Goal: Task Accomplishment & Management: Manage account settings

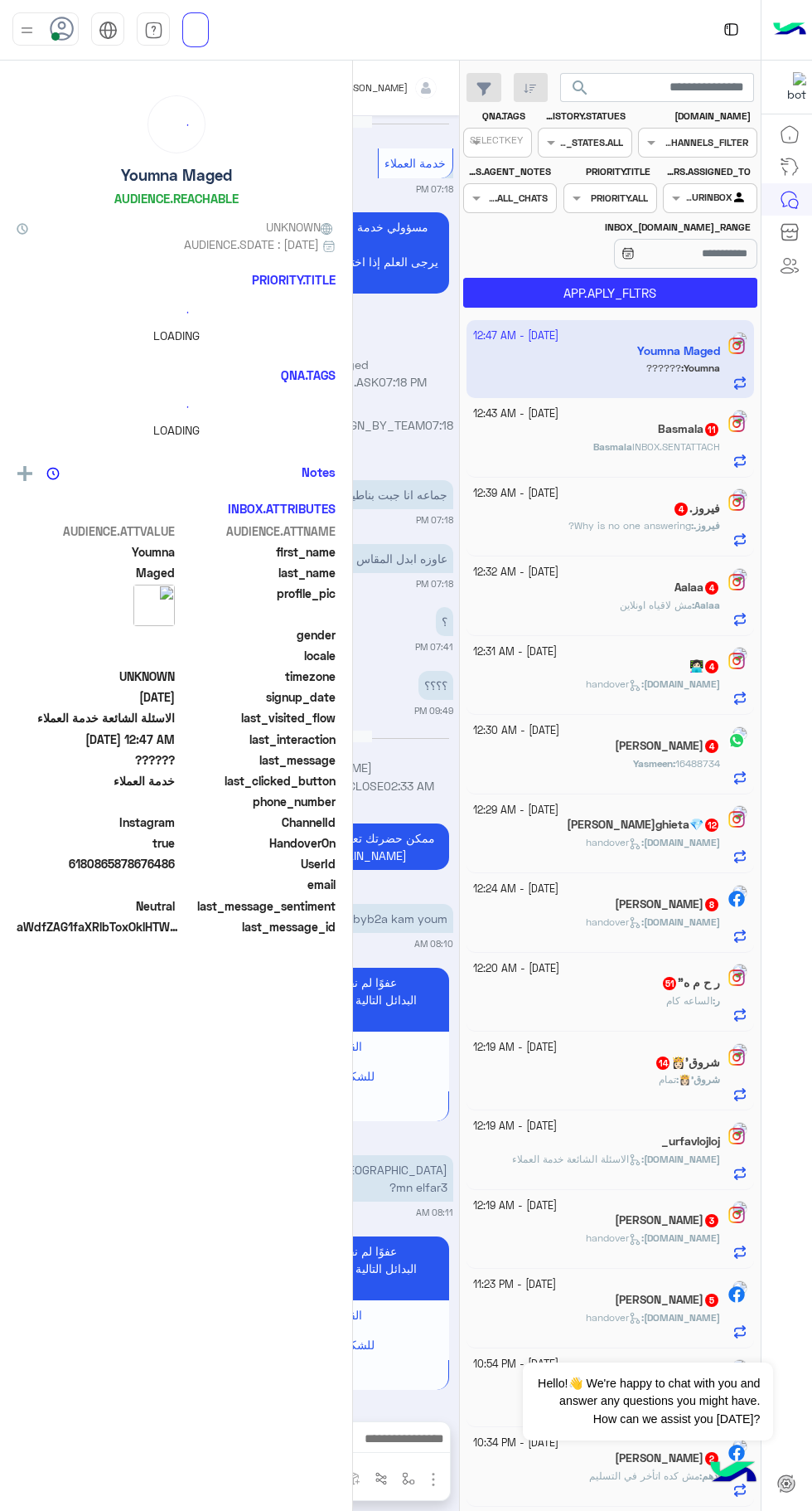
click at [56, 35] on span at bounding box center [56, 36] width 9 height 9
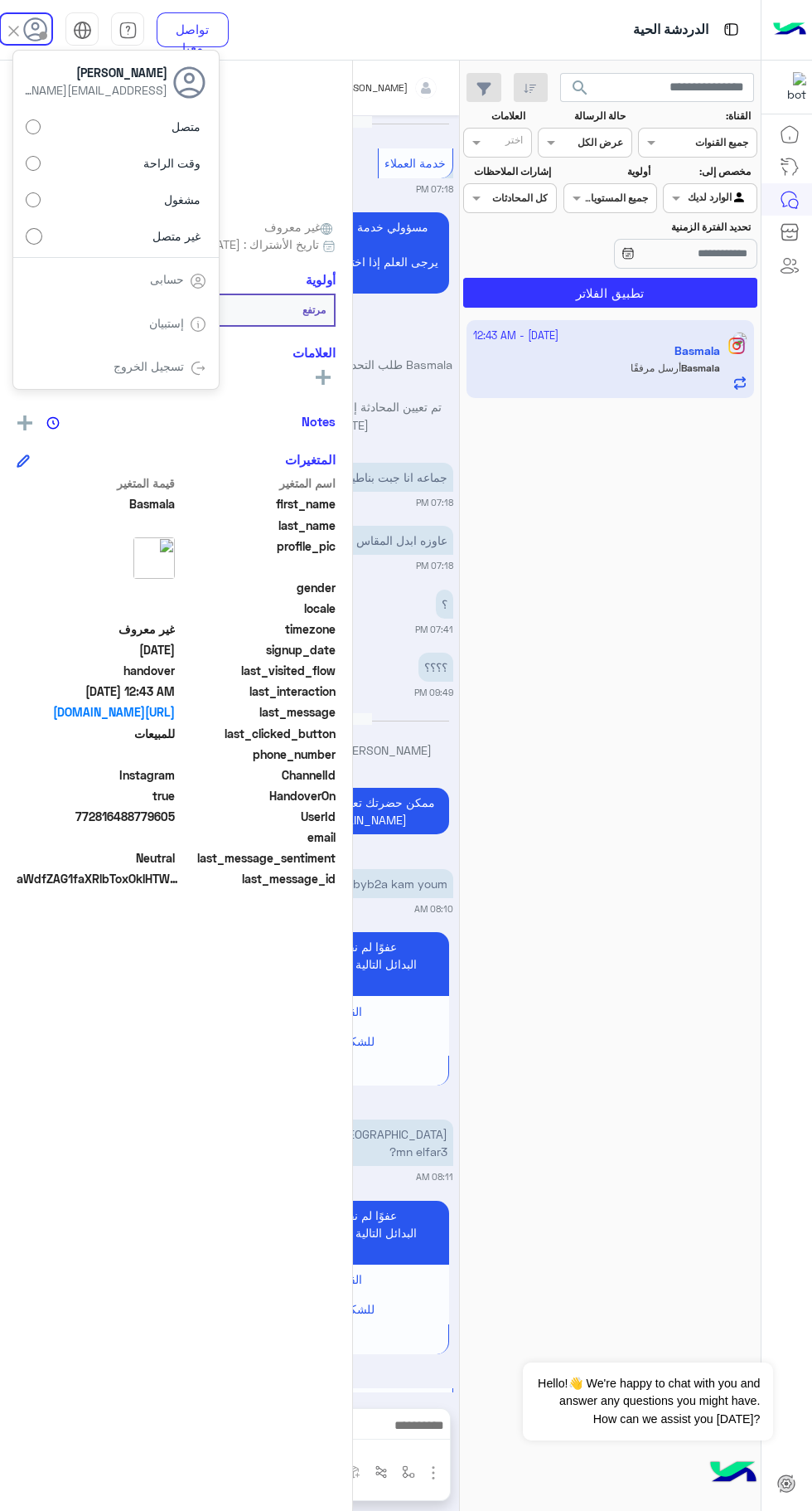
scroll to position [5085, 0]
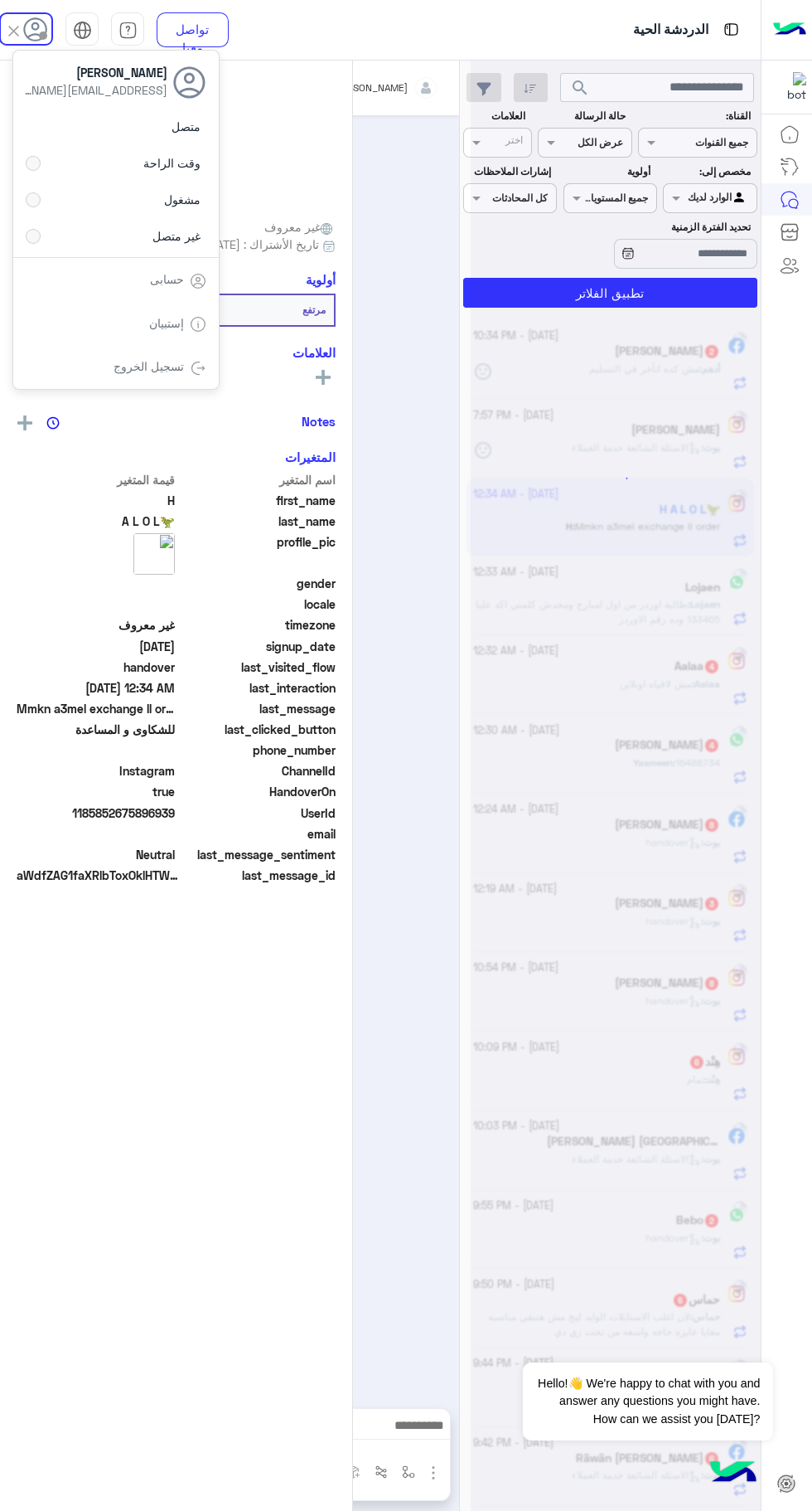
click at [55, 250] on div "متصل وقت الراحة مشغول غير متصل" at bounding box center [116, 185] width 205 height 146
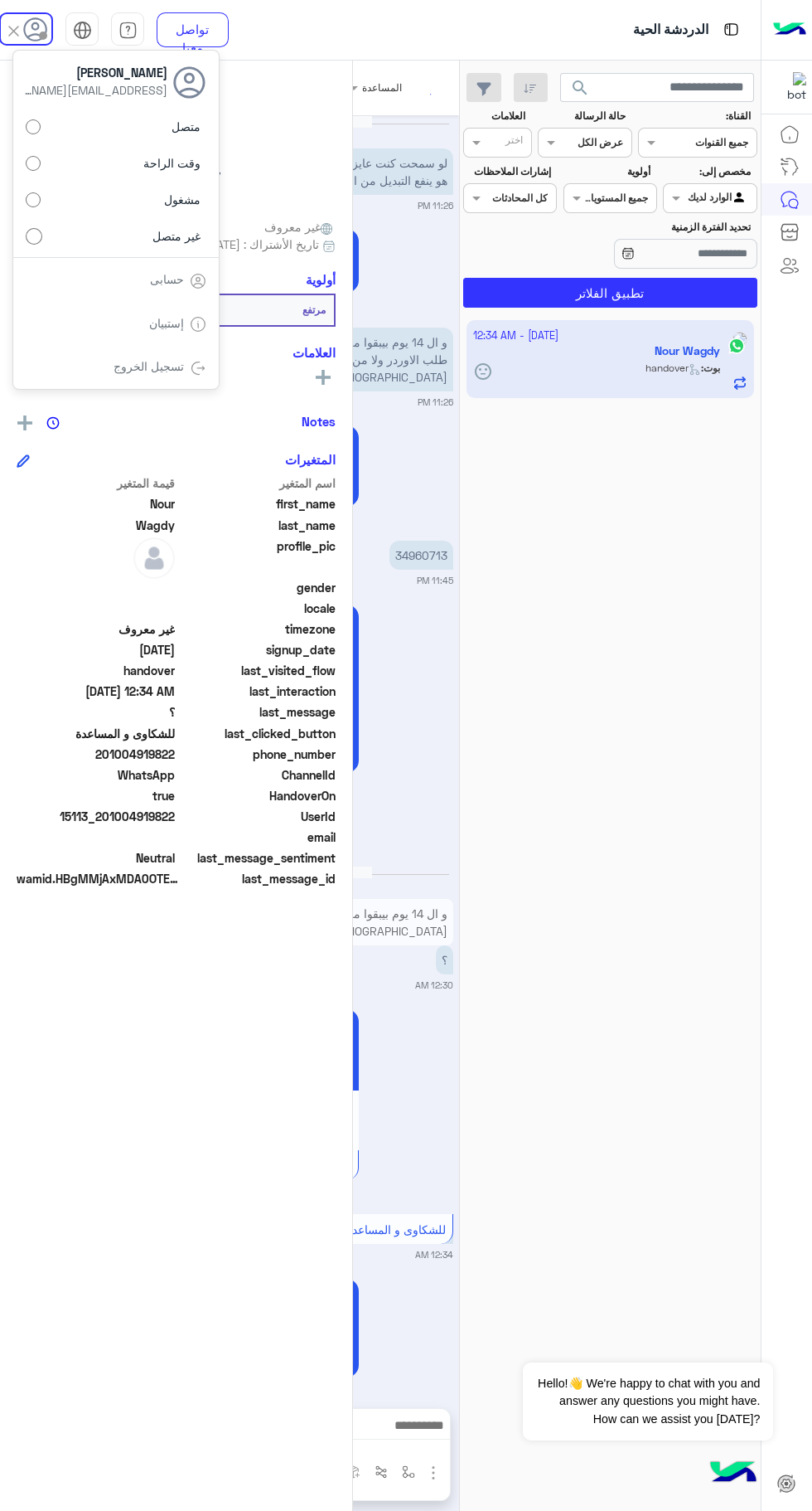
scroll to position [263, 0]
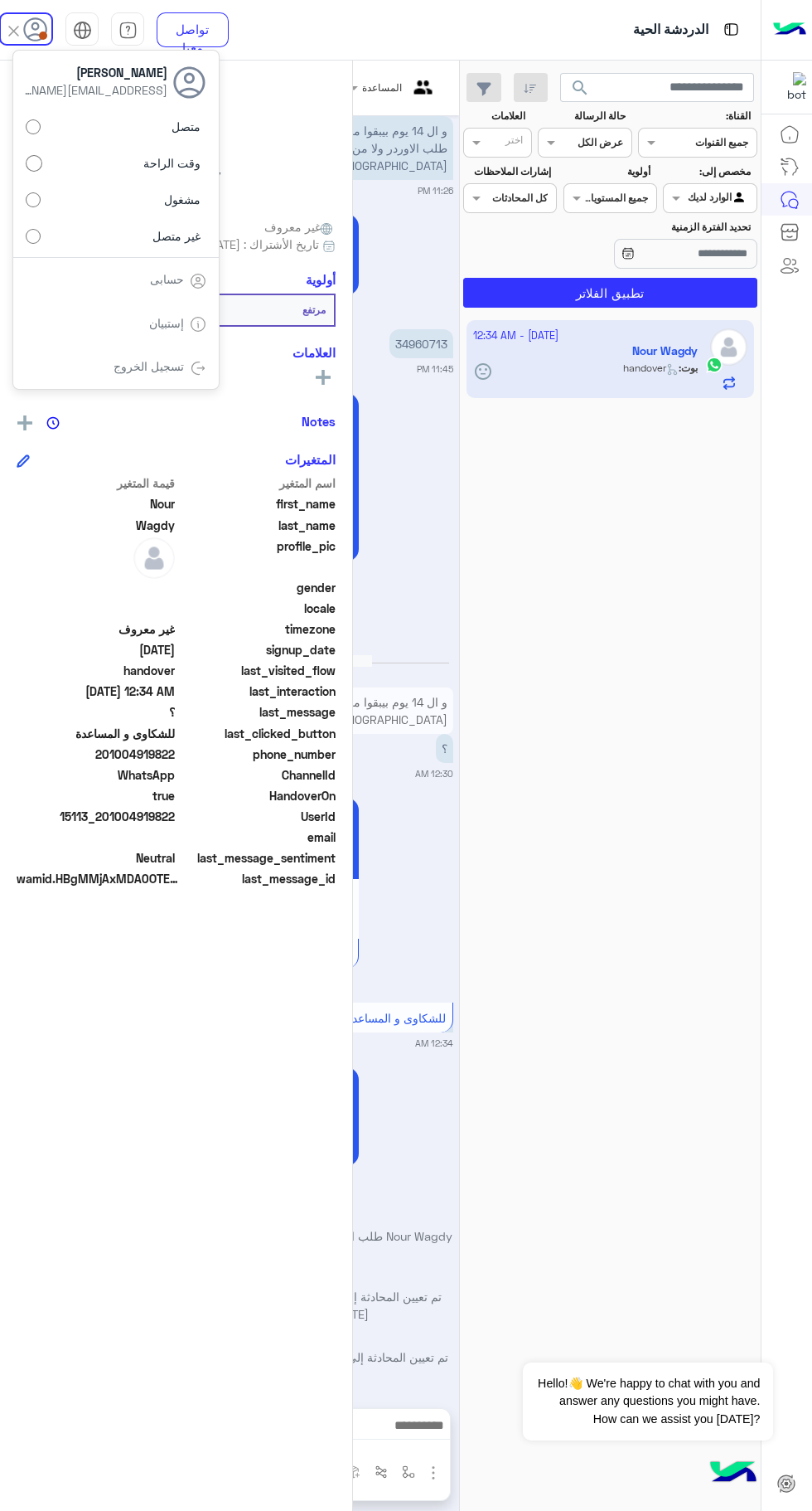
click at [33, 144] on div "متصل وقت الراحة مشغول غير متصل" at bounding box center [116, 185] width 205 height 146
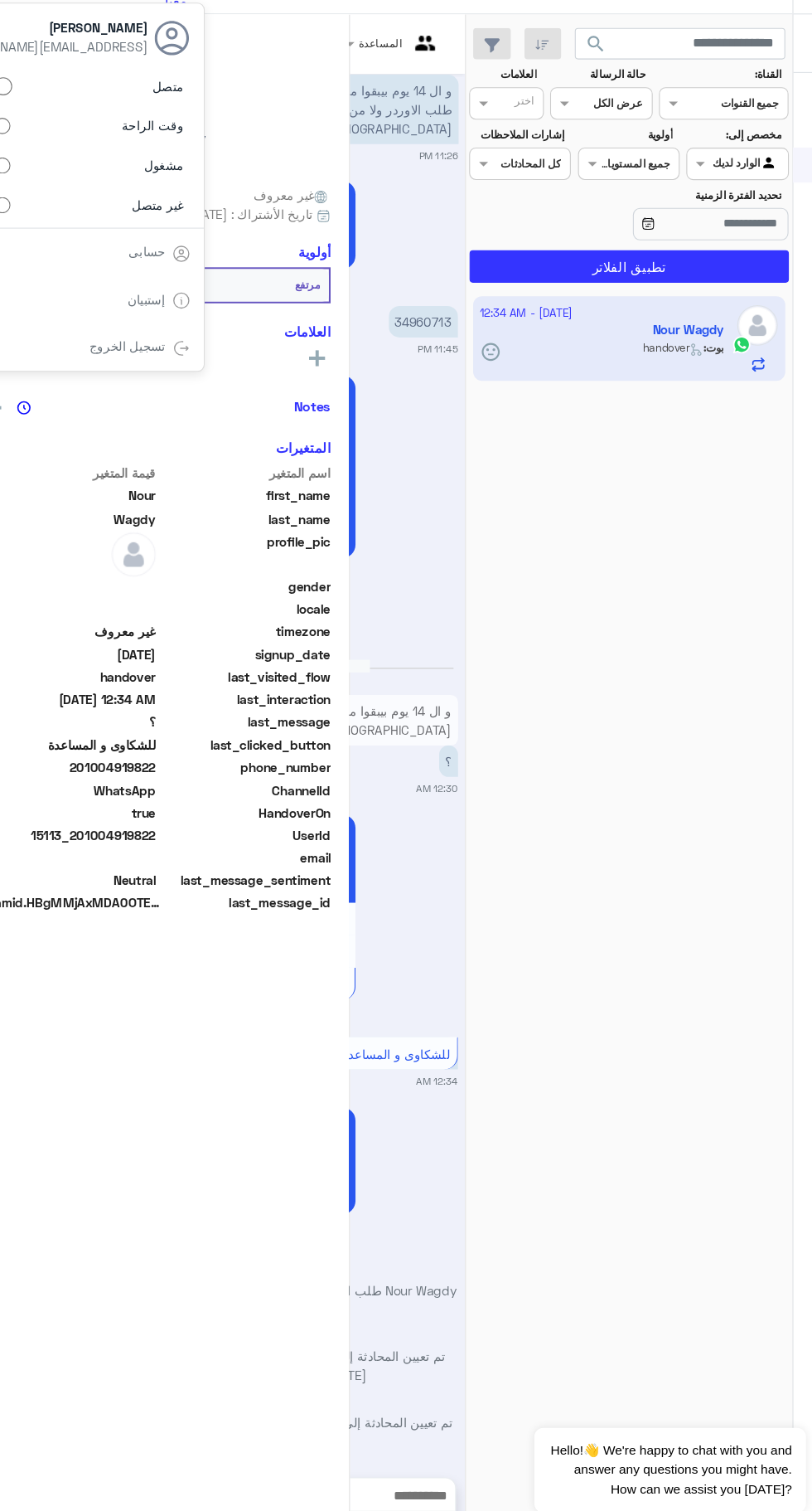
scroll to position [253, 0]
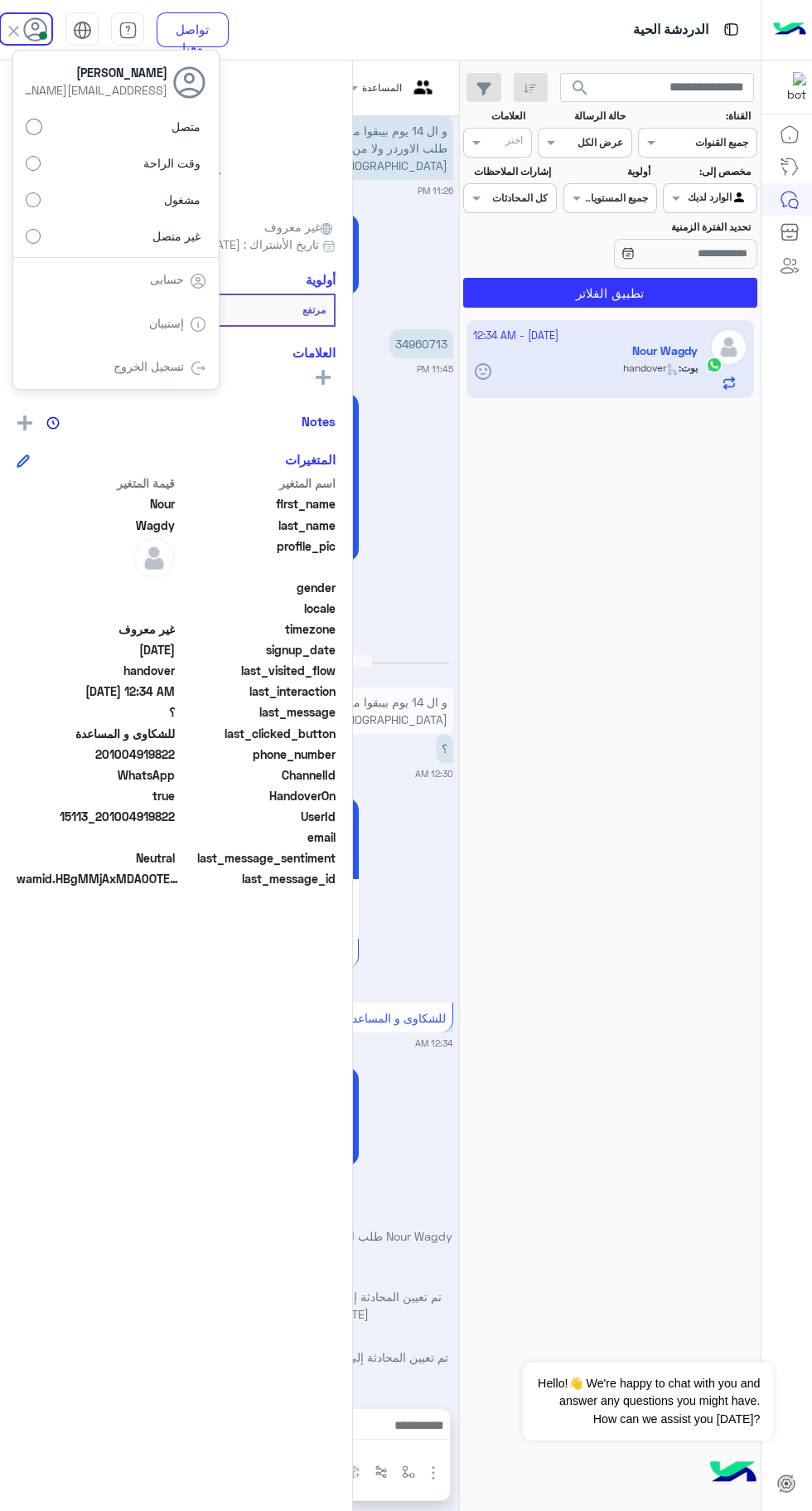
click at [575, 725] on div "18 September - 12:34 AM Nour Wagdy بوت : handover" at bounding box center [611, 916] width 301 height 1203
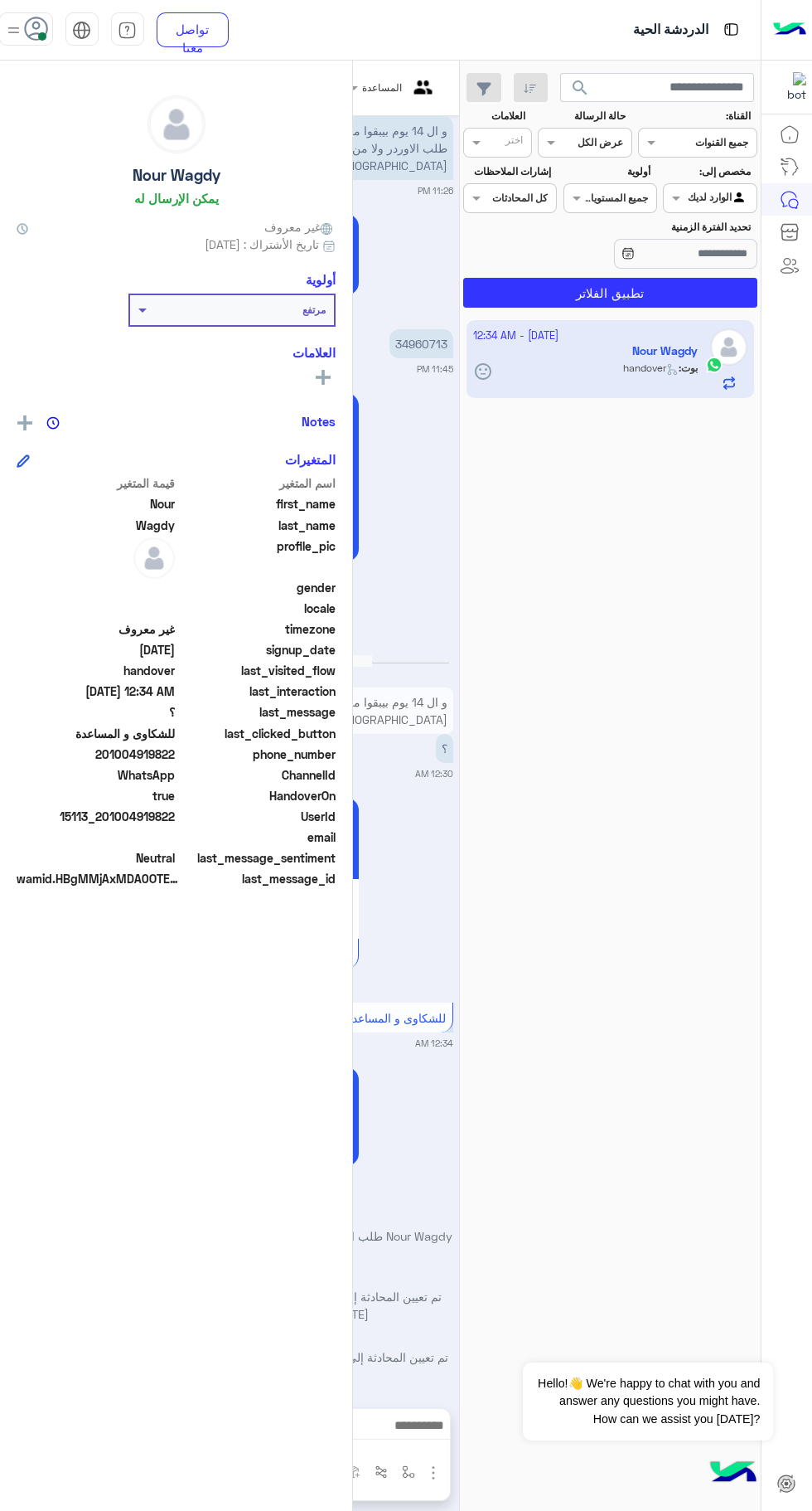
click at [516, 379] on app-inbox-user "18 September - 12:34 AM Nour Wagdy بوت : handover" at bounding box center [611, 359] width 289 height 78
click at [42, 36] on span at bounding box center [42, 36] width 9 height 9
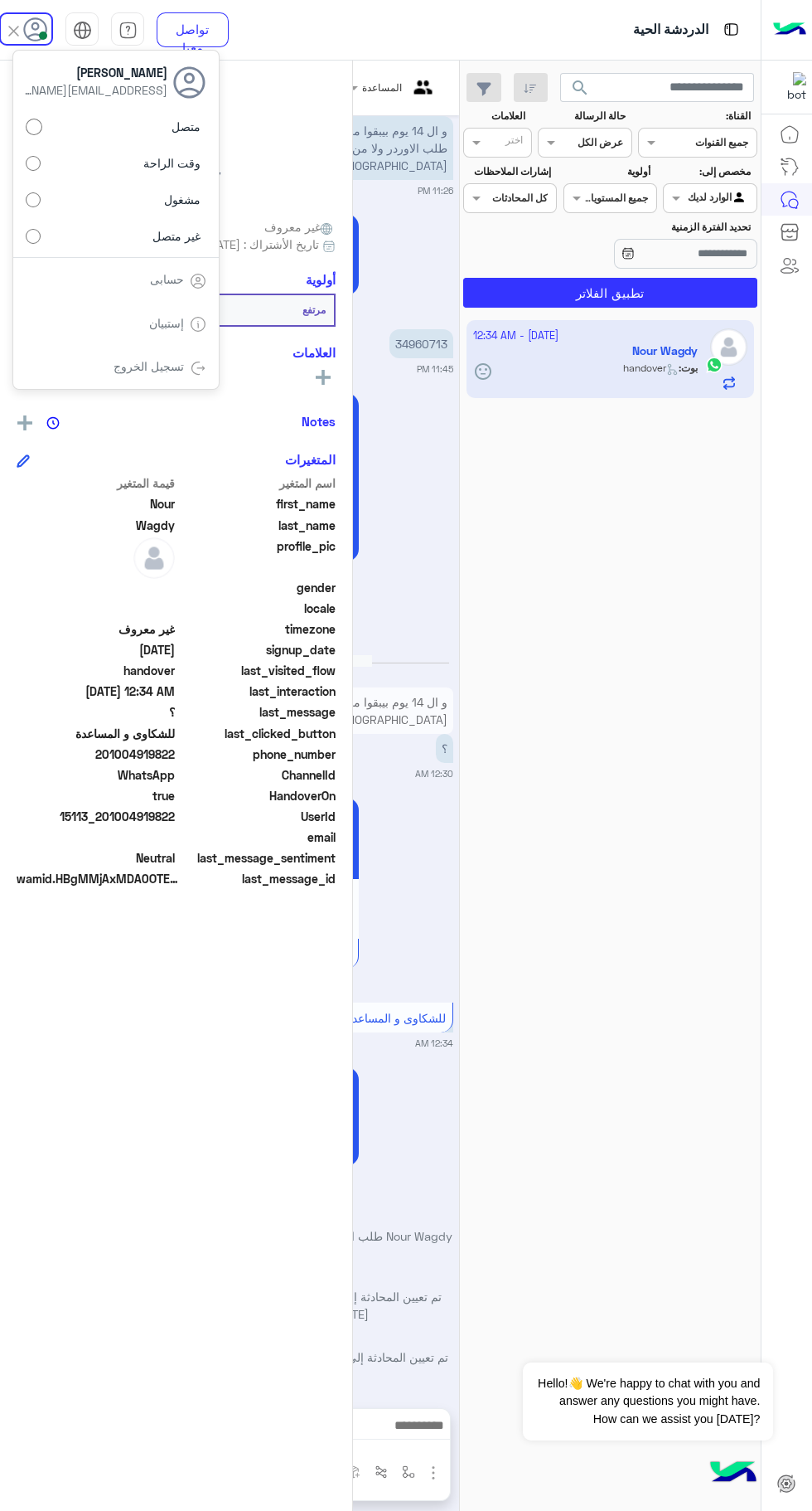
scroll to position [0, 0]
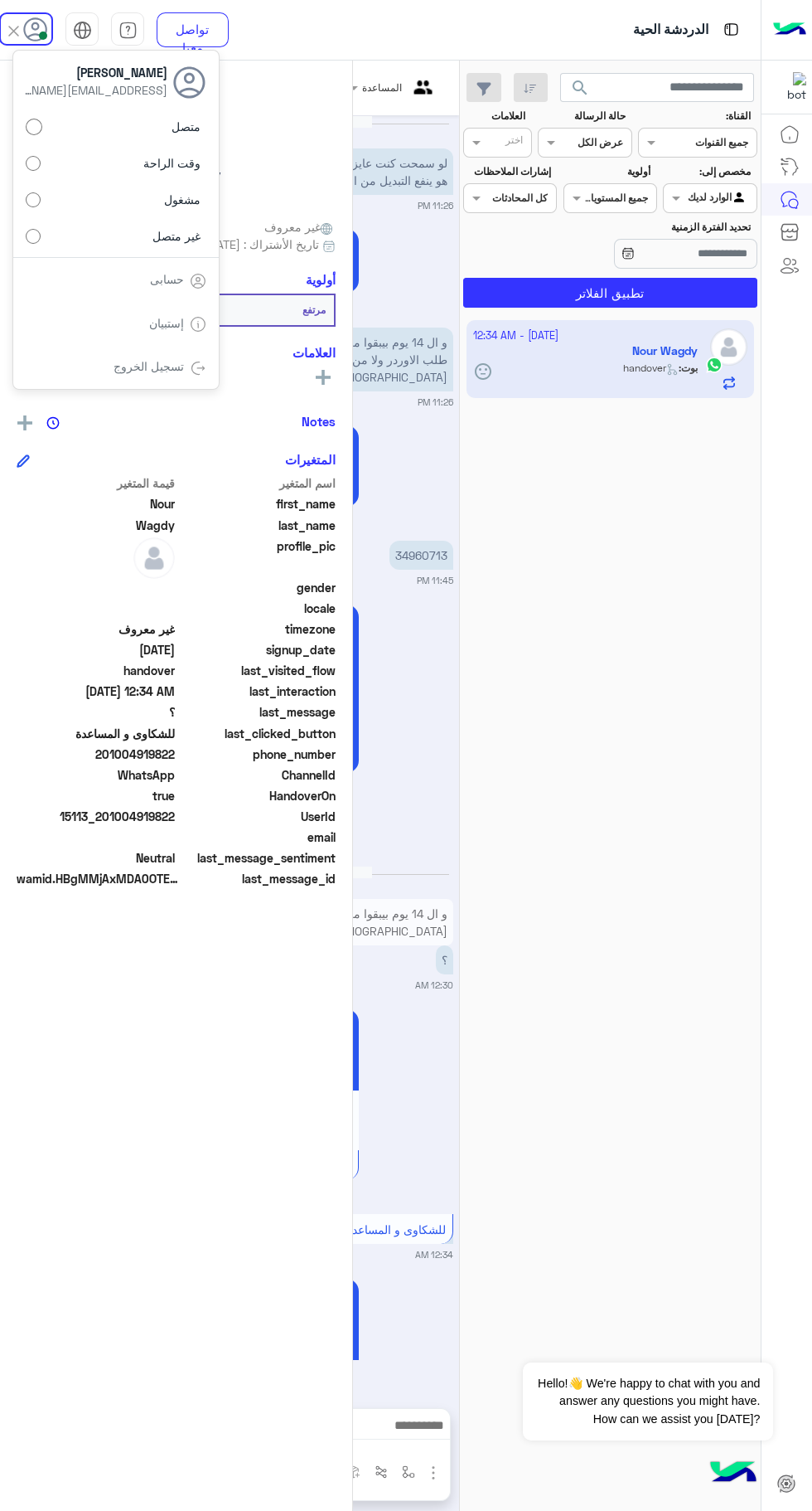
click at [8, 1194] on div "Nour Wagdy يمكن الإرسال له غير معروف تاريخ الأشتراك : 09/17/2025 أولوية مرتفع ا…" at bounding box center [176, 782] width 353 height 1444
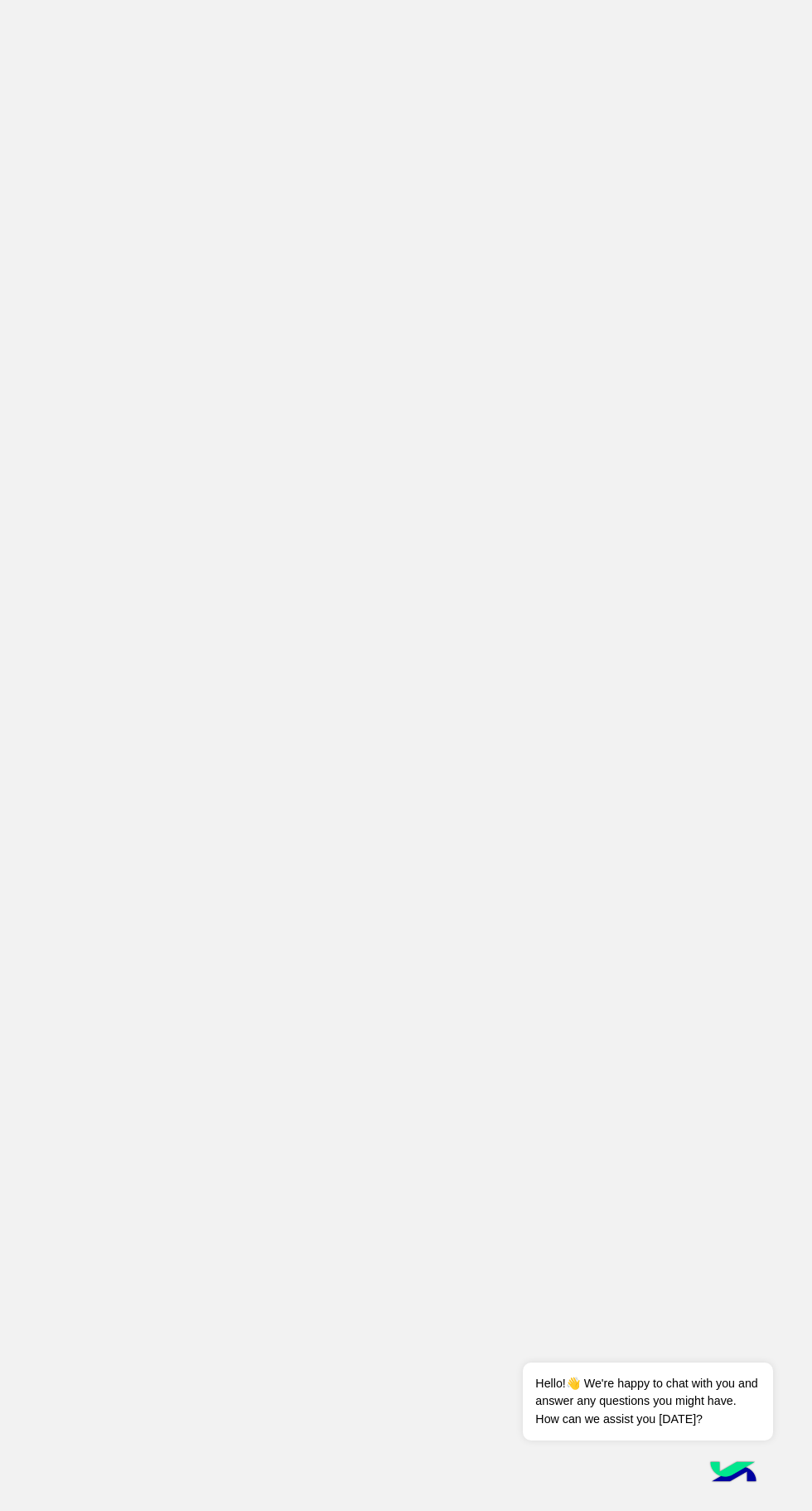
click at [161, 174] on app-root at bounding box center [406, 756] width 812 height 1511
click at [379, 250] on app-root at bounding box center [406, 756] width 812 height 1511
click at [711, 1491] on img at bounding box center [733, 1473] width 58 height 58
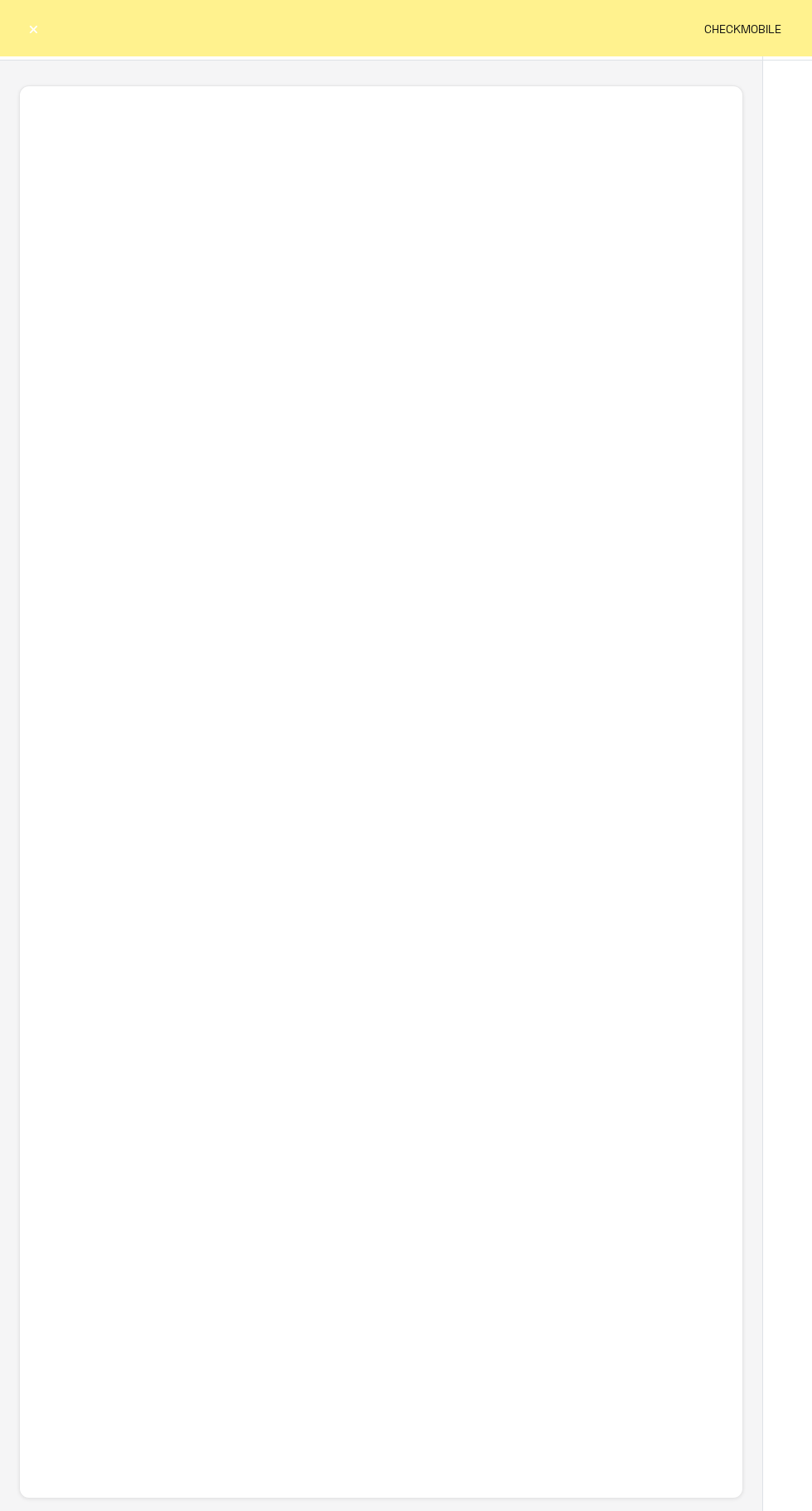
click at [60, 39] on div "CHECKMOBILE ×" at bounding box center [406, 28] width 812 height 57
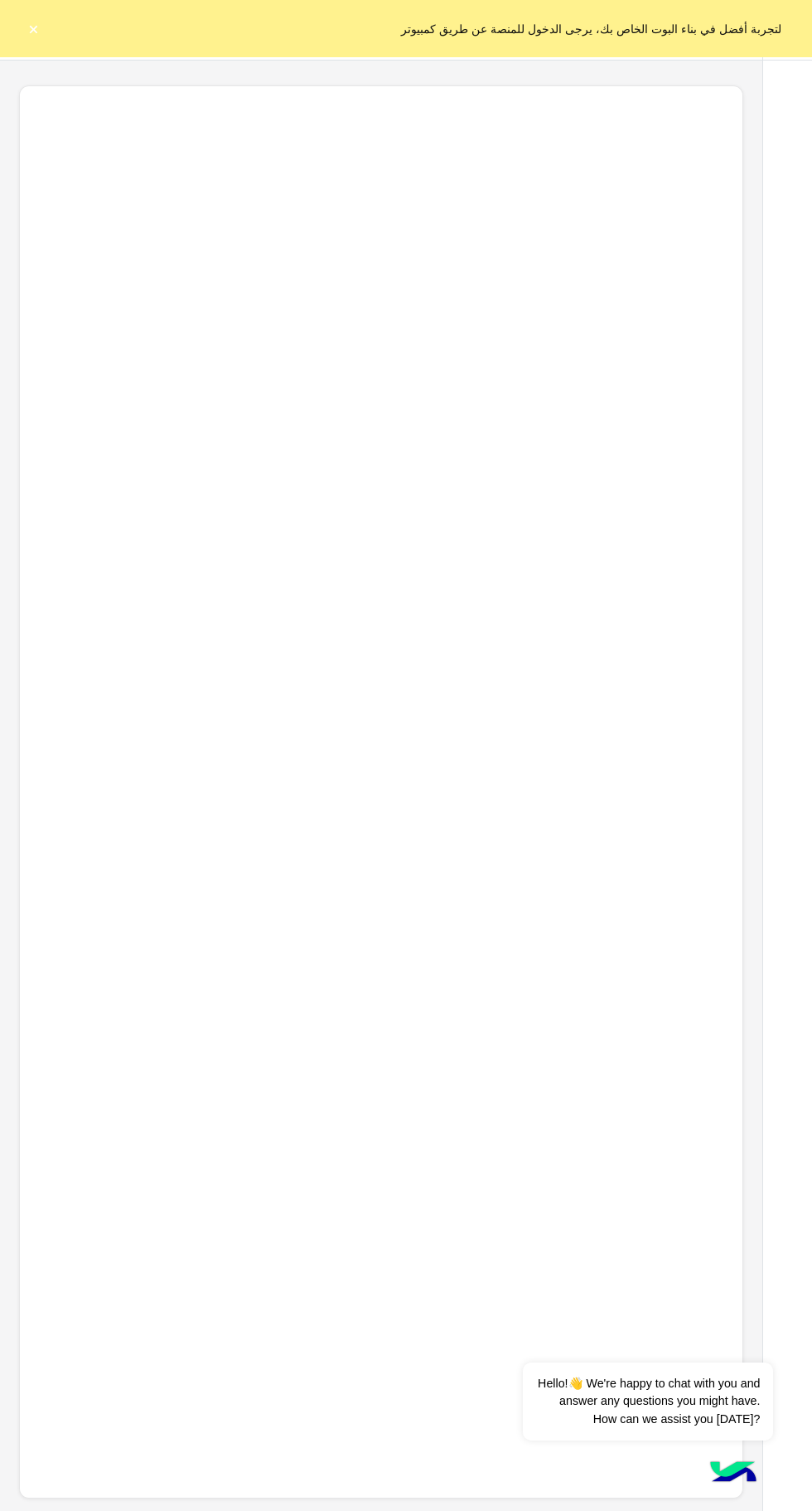
click at [78, 30] on div "لتجربة أفضل في بناء البوت الخاص بك، يرجى الدخول للمنصة عن طريق كمبيوتر ×" at bounding box center [406, 28] width 812 height 57
click at [36, 34] on button "×" at bounding box center [33, 28] width 16 height 16
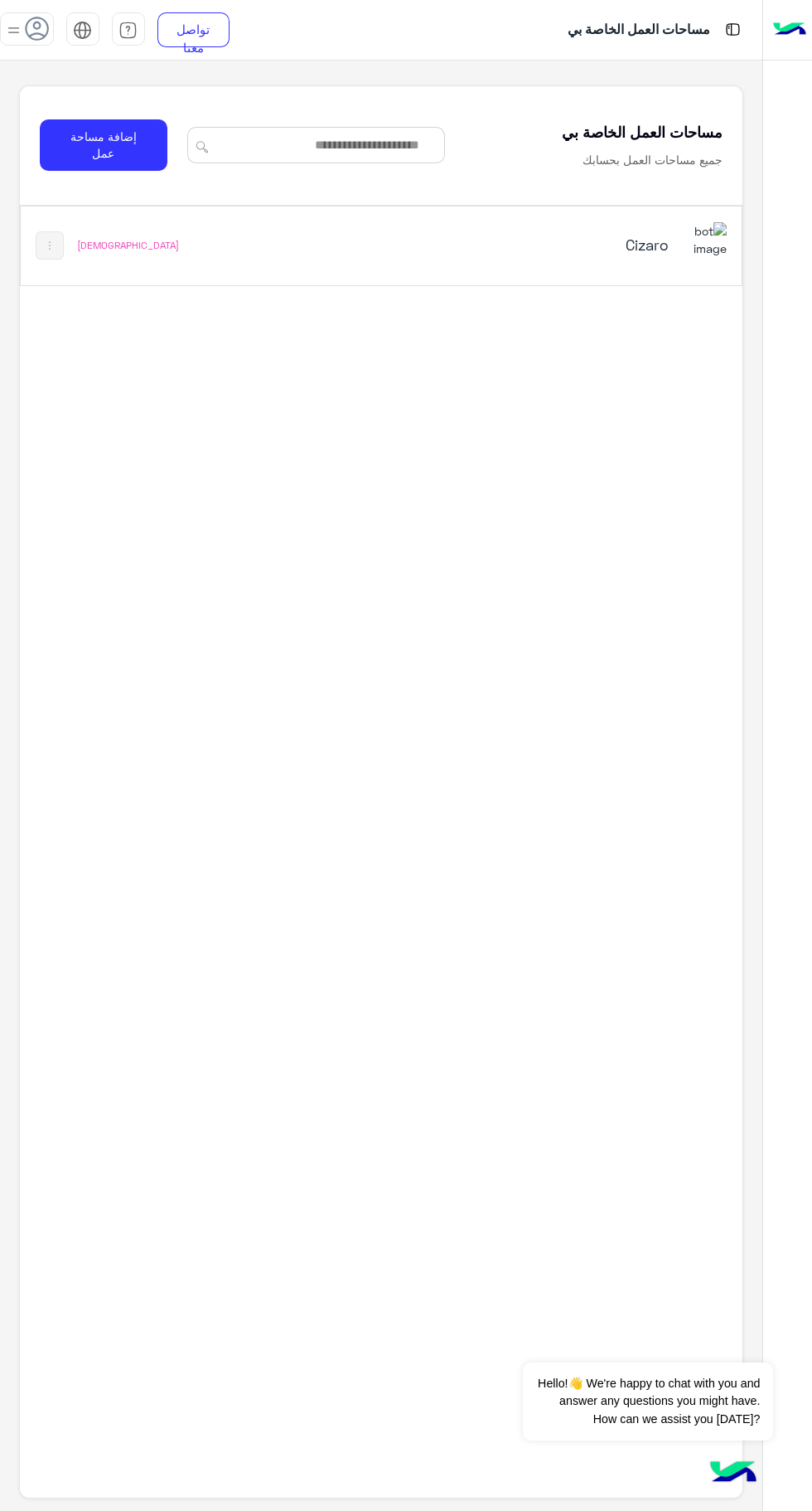
click at [585, 267] on div "Cizaro" at bounding box center [520, 246] width 414 height 48
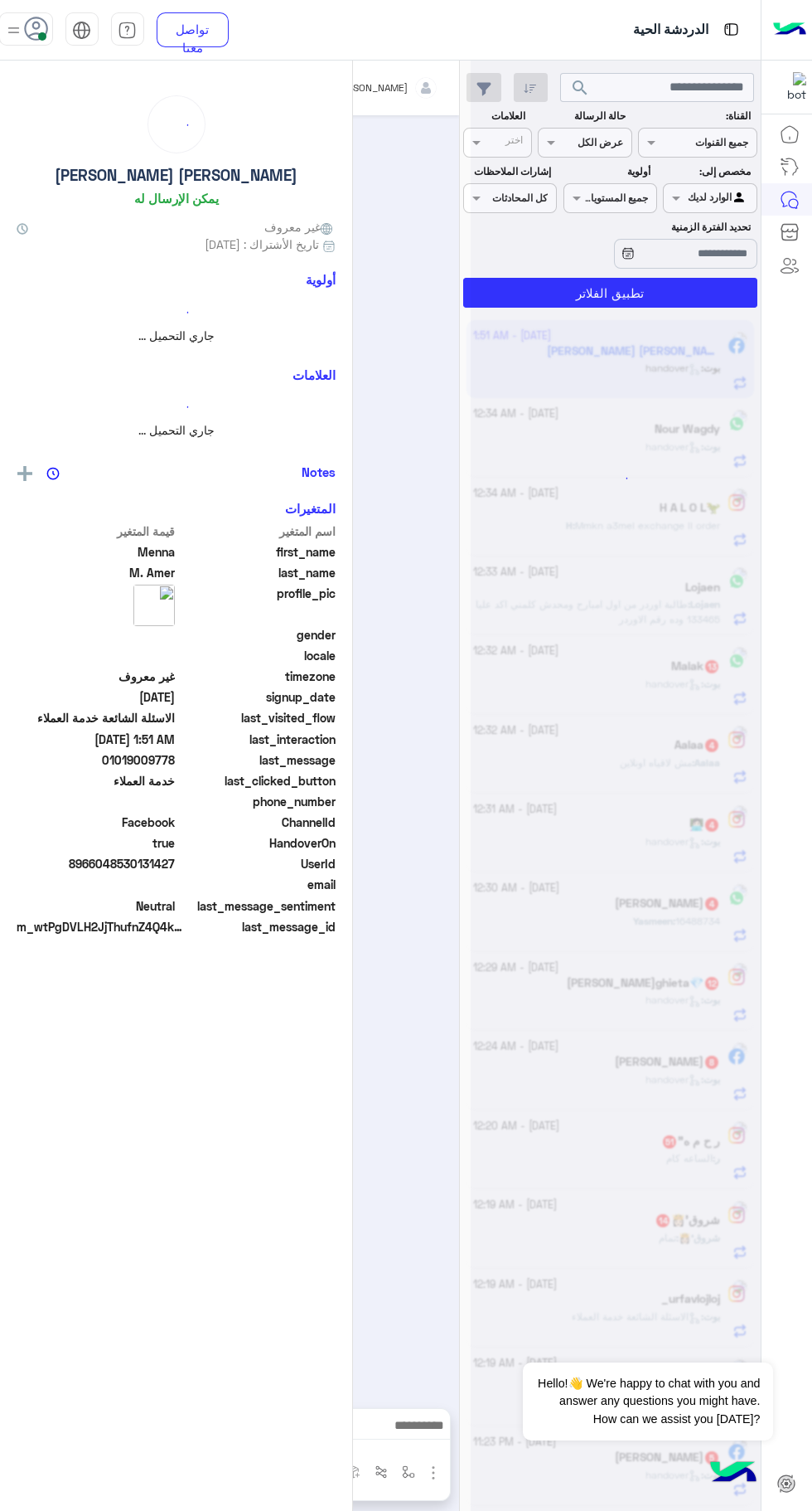
click at [62, 67] on div "Menna M. Amer يمكن الإرسال له غير معروف تاريخ الأشتراك : 09/15/2025 أولوية جاري…" at bounding box center [176, 782] width 353 height 1444
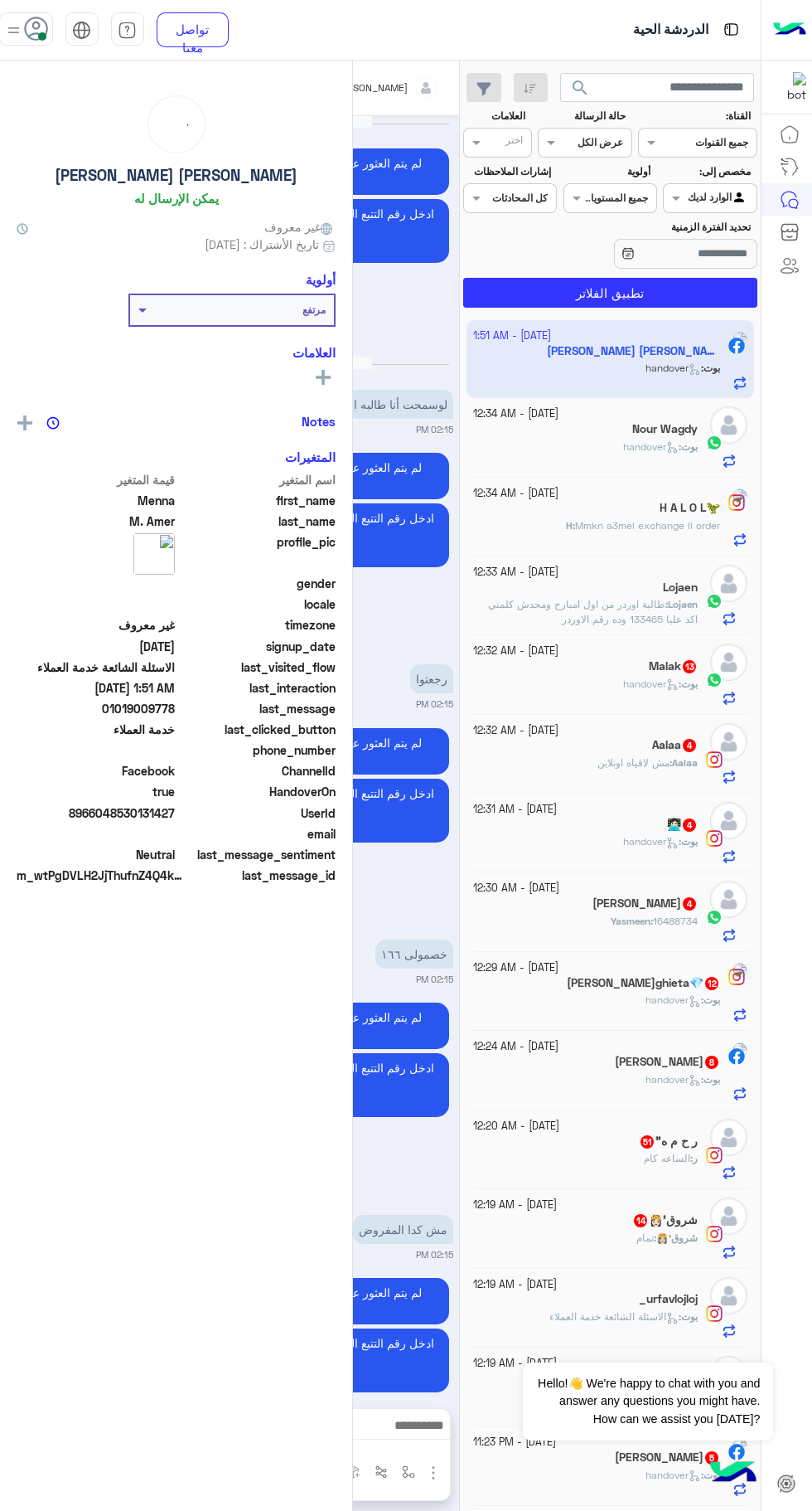
scroll to position [2591, 0]
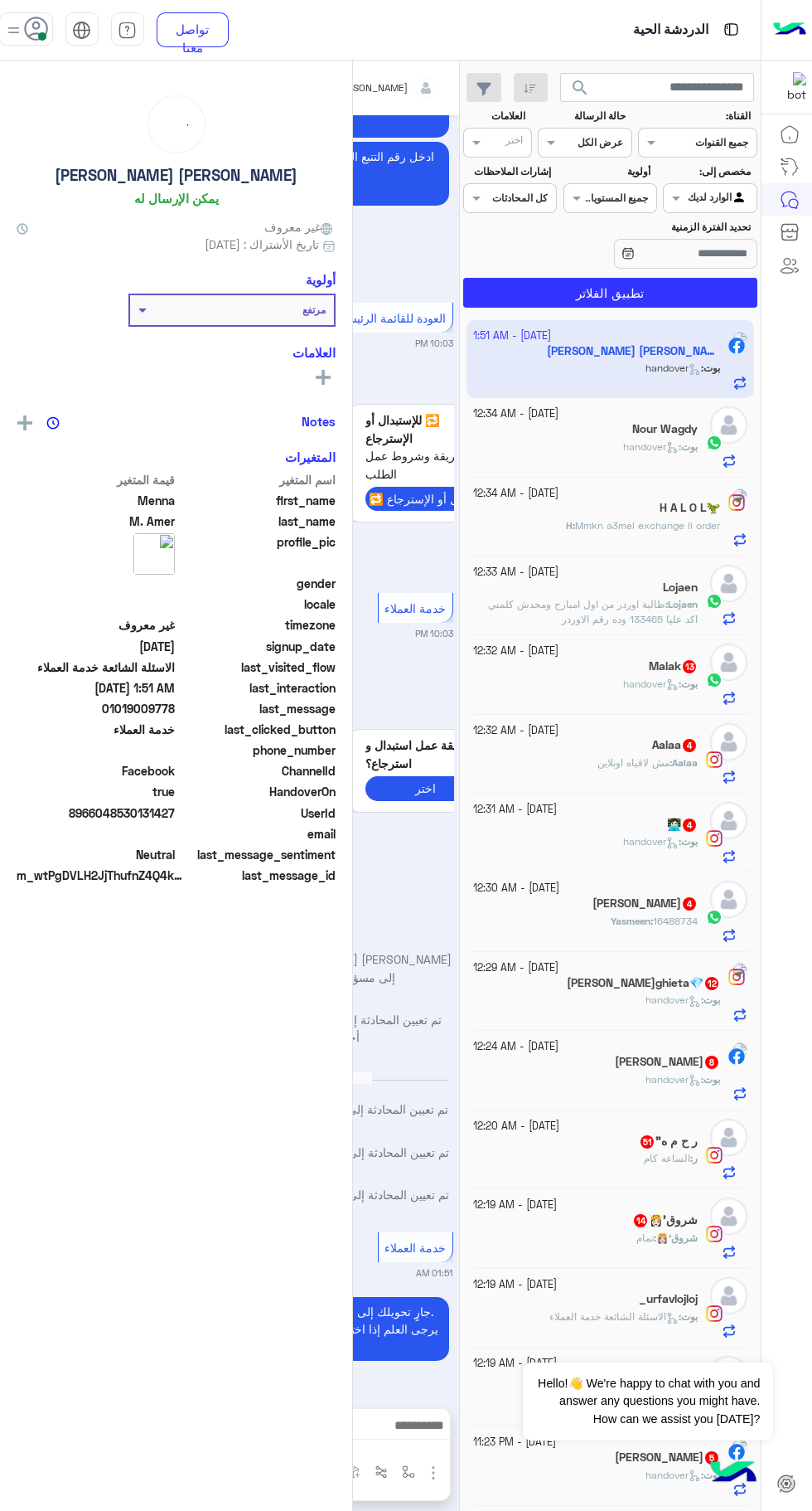
click at [81, 37] on img at bounding box center [81, 31] width 19 height 19
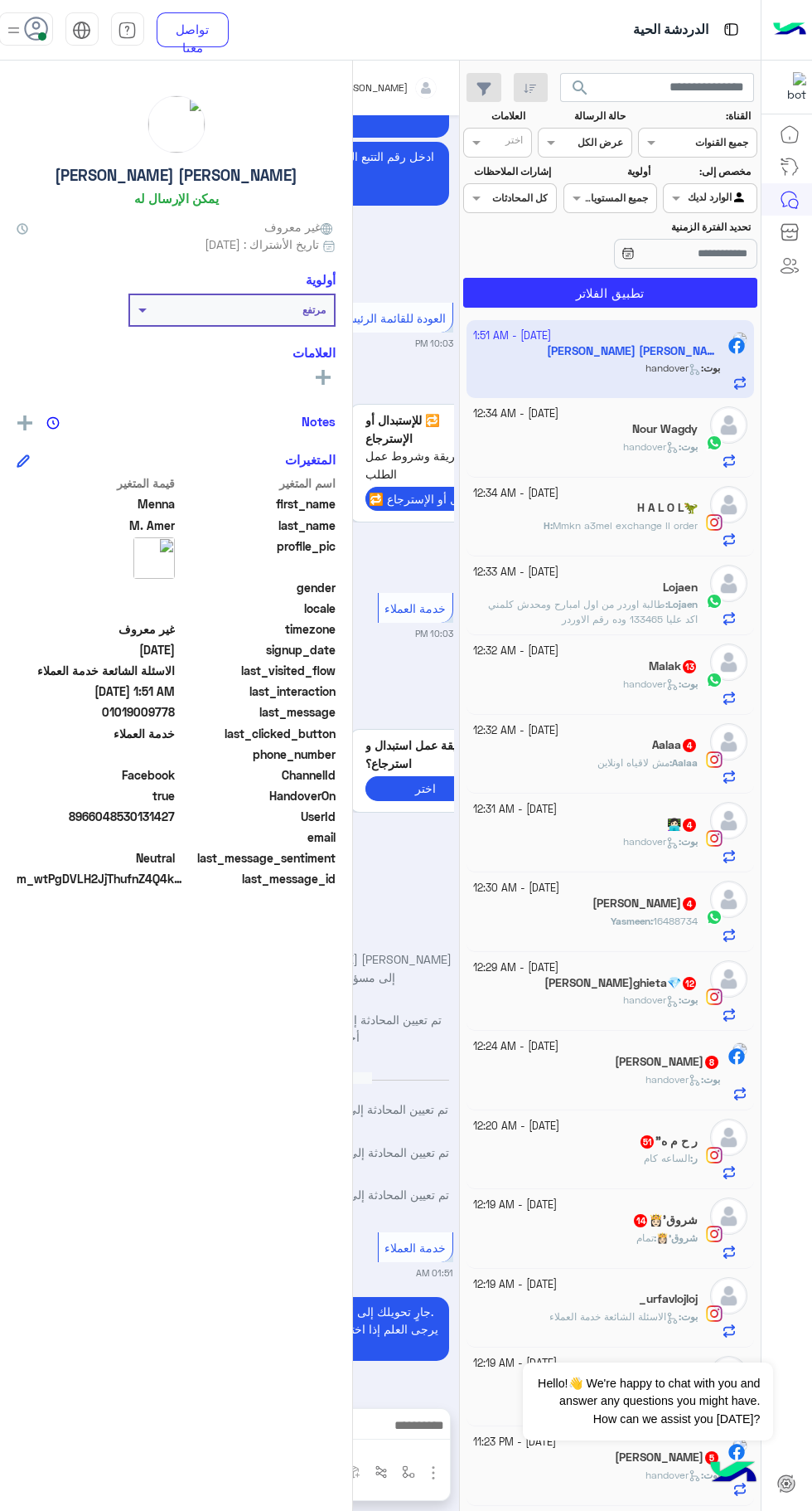
click at [42, 35] on span at bounding box center [42, 36] width 9 height 9
